Goal: Task Accomplishment & Management: Use online tool/utility

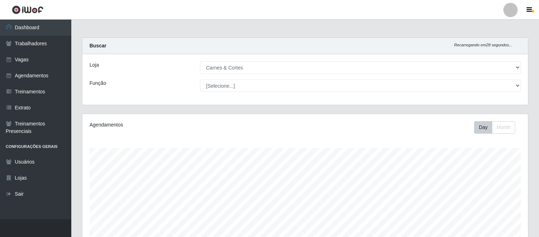
select select "433"
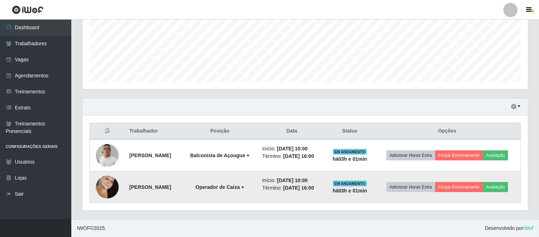
scroll to position [147, 445]
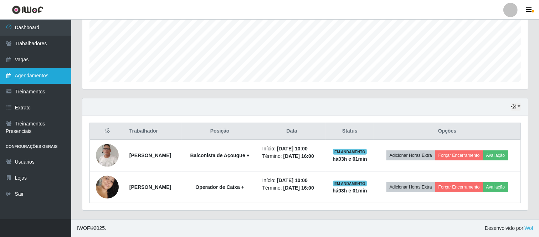
click at [57, 79] on link "Agendamentos" at bounding box center [35, 76] width 71 height 16
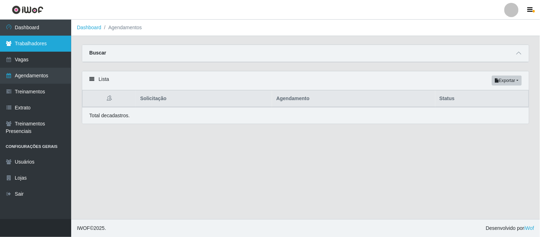
click at [49, 45] on link "Trabalhadores" at bounding box center [35, 44] width 71 height 16
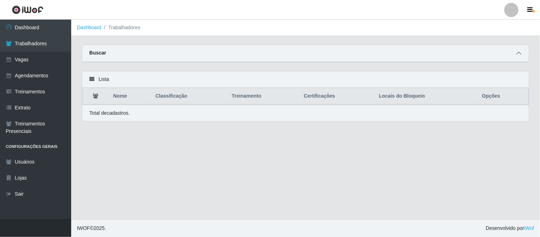
click at [521, 55] on icon at bounding box center [519, 53] width 5 height 5
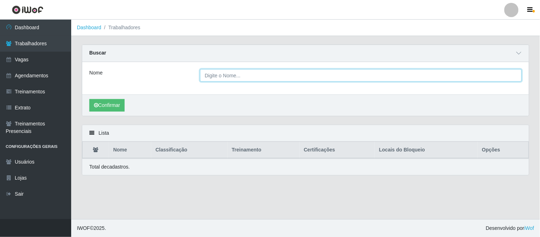
click at [356, 79] on input "Nome" at bounding box center [361, 75] width 322 height 12
click at [89, 99] on button "Confirmar" at bounding box center [106, 105] width 35 height 12
click at [271, 73] on input "[PERSON_NAME]" at bounding box center [361, 75] width 322 height 12
type input "[PERSON_NAME]"
click at [89, 99] on button "Confirmar" at bounding box center [106, 105] width 35 height 12
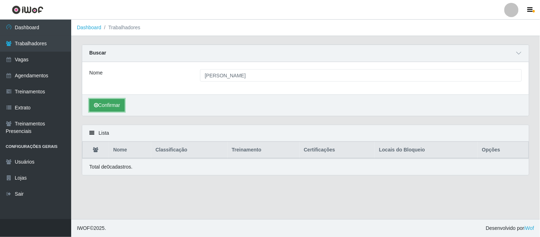
click at [102, 108] on button "Confirmar" at bounding box center [106, 105] width 35 height 12
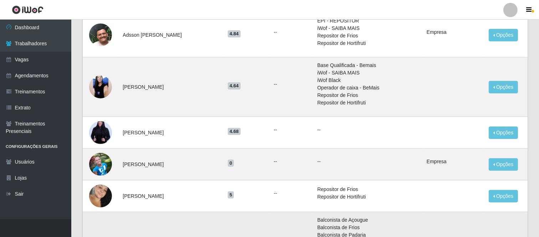
scroll to position [198, 0]
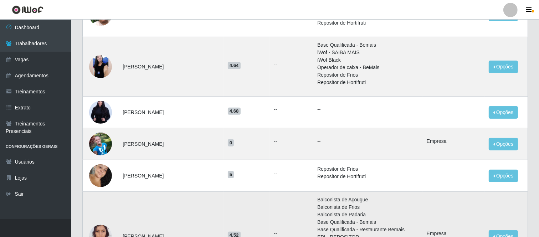
drag, startPoint x: 301, startPoint y: 220, endPoint x: 298, endPoint y: 210, distance: 9.9
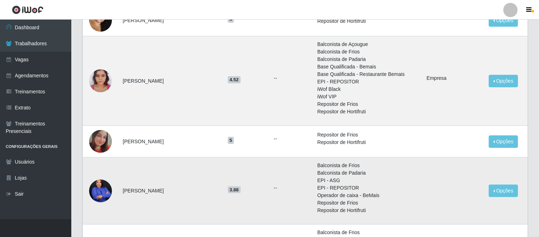
scroll to position [356, 0]
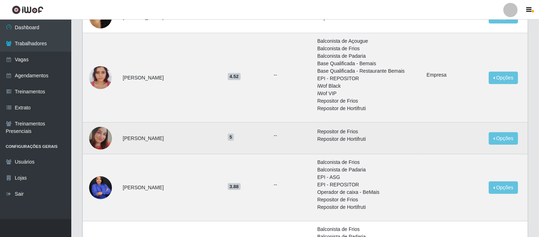
click at [94, 136] on img at bounding box center [100, 138] width 23 height 23
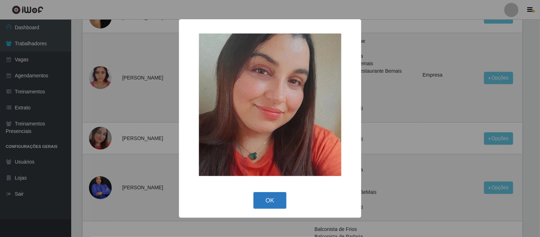
click at [275, 195] on button "OK" at bounding box center [270, 200] width 33 height 17
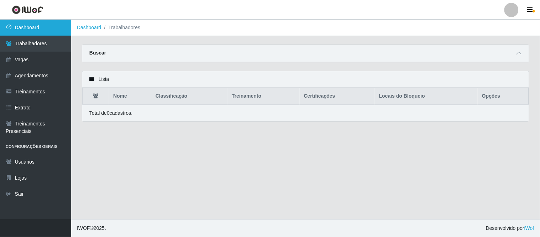
click at [26, 27] on link "Dashboard" at bounding box center [35, 28] width 71 height 16
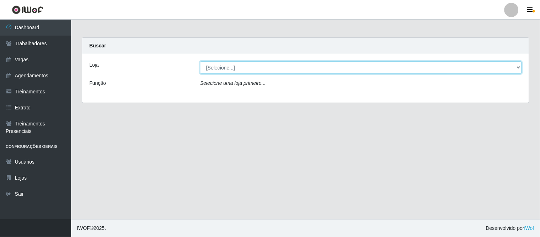
click at [262, 66] on select "[Selecione...] Carnes & Cortes" at bounding box center [361, 67] width 322 height 12
select select "433"
click at [200, 61] on select "[Selecione...] Carnes & Cortes" at bounding box center [361, 67] width 322 height 12
